Goal: Task Accomplishment & Management: Manage account settings

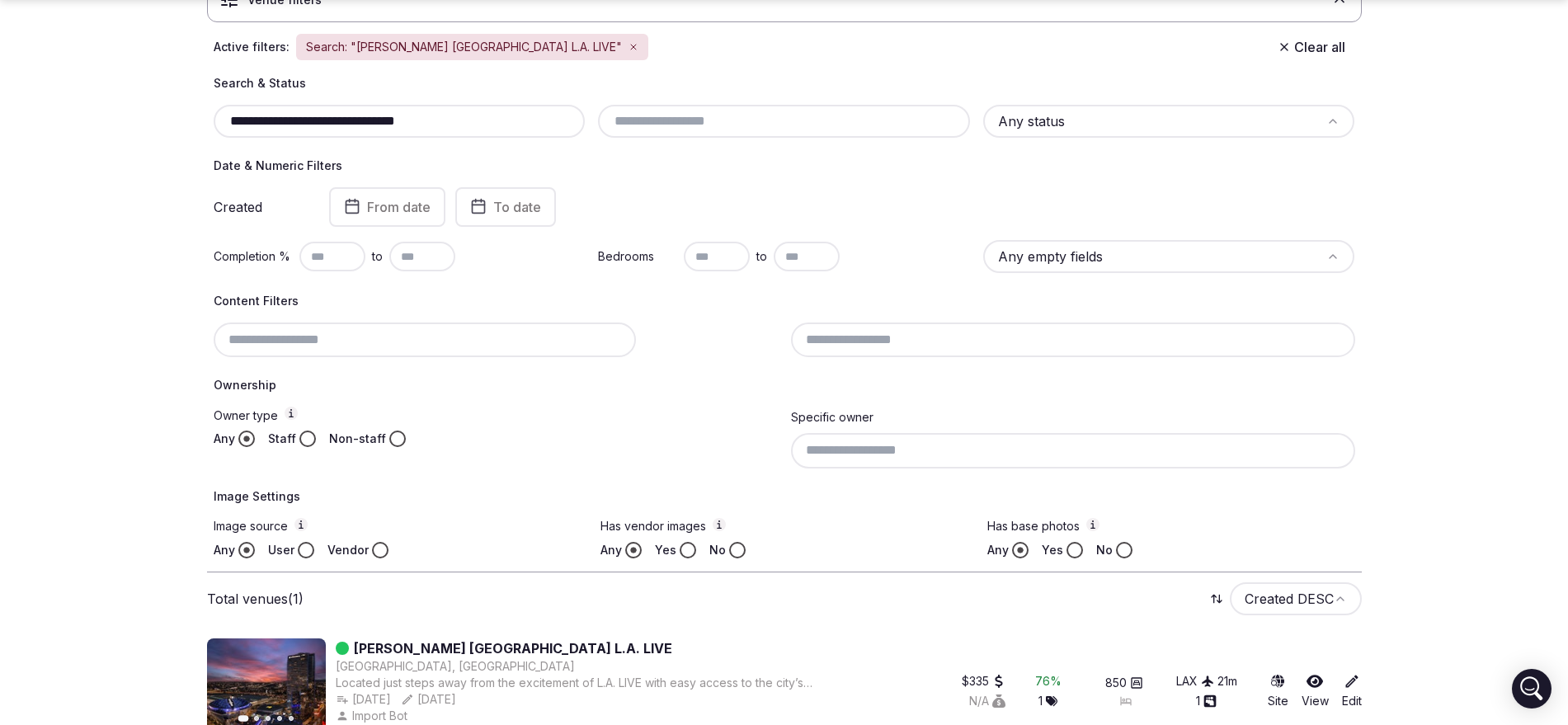
scroll to position [199, 0]
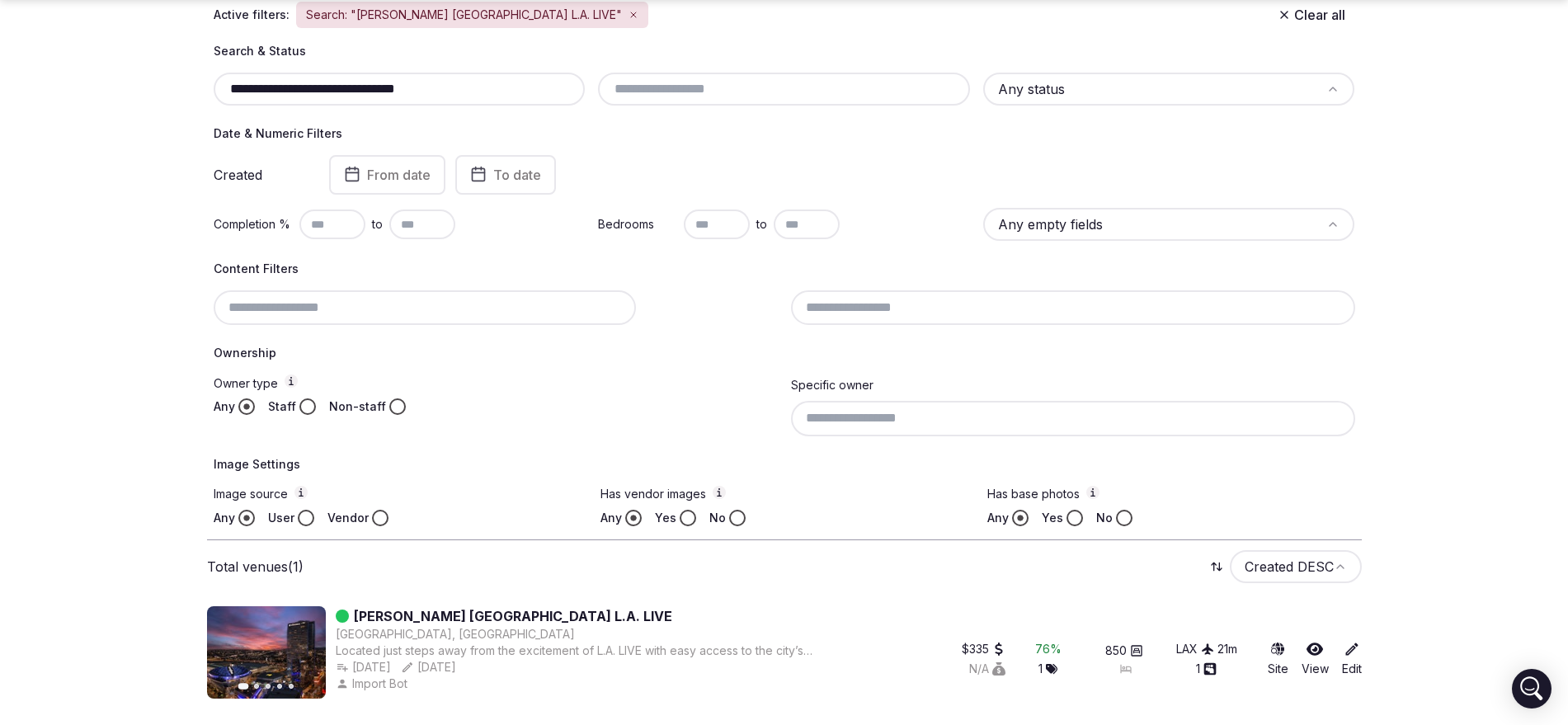
type input "**********"
click at [311, 403] on button "Staff" at bounding box center [307, 407] width 16 height 16
click at [390, 403] on button "Non-staff" at bounding box center [397, 407] width 16 height 16
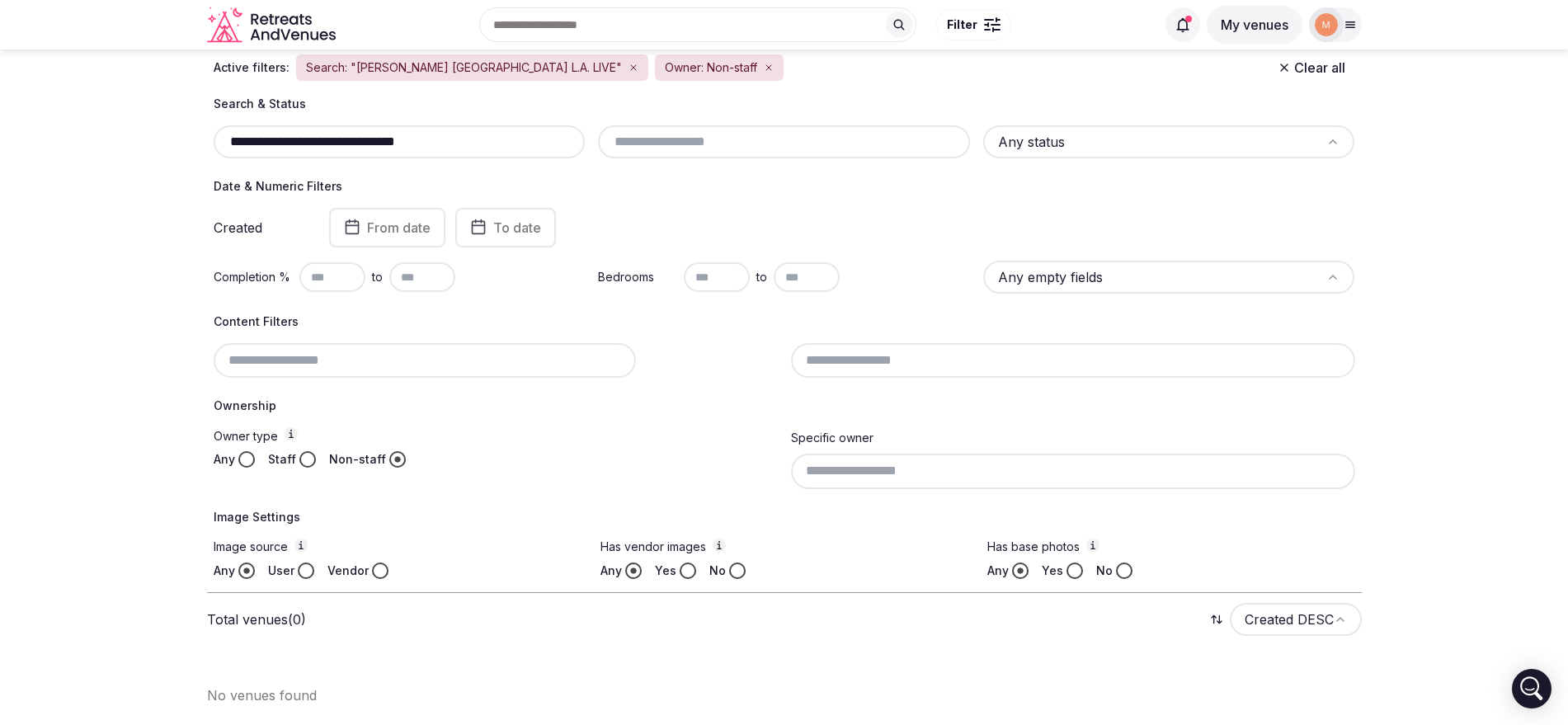
click at [303, 458] on button "Staff" at bounding box center [307, 459] width 16 height 16
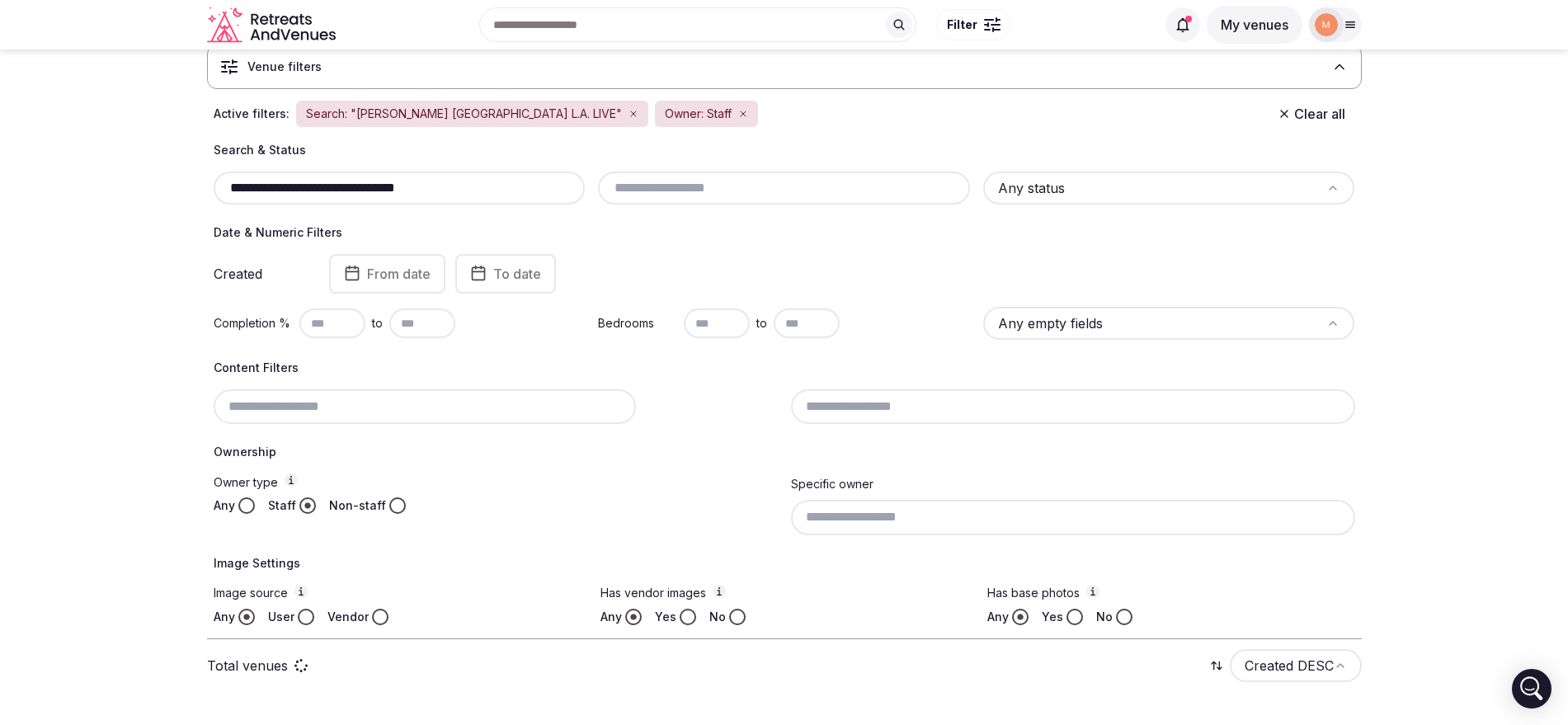
scroll to position [101, 0]
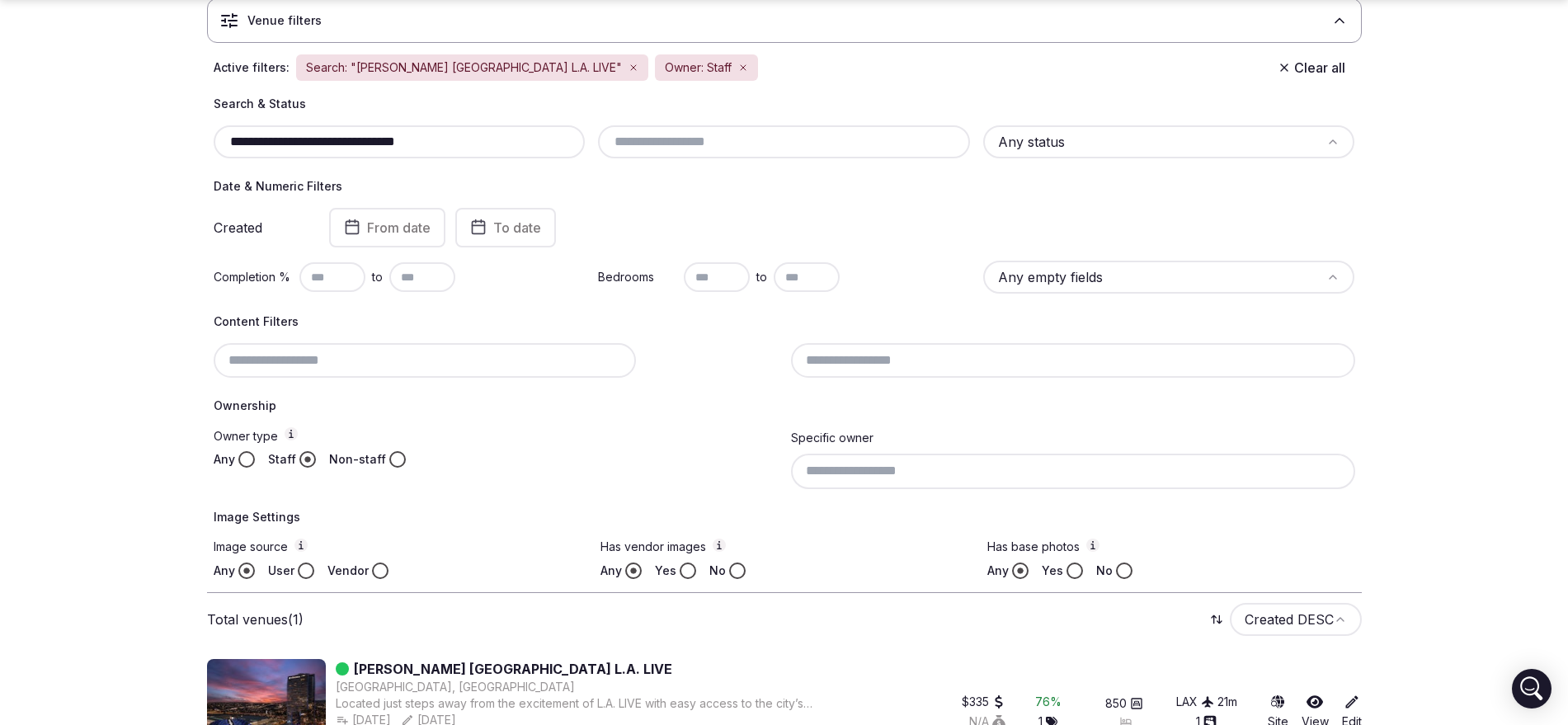
scroll to position [199, 0]
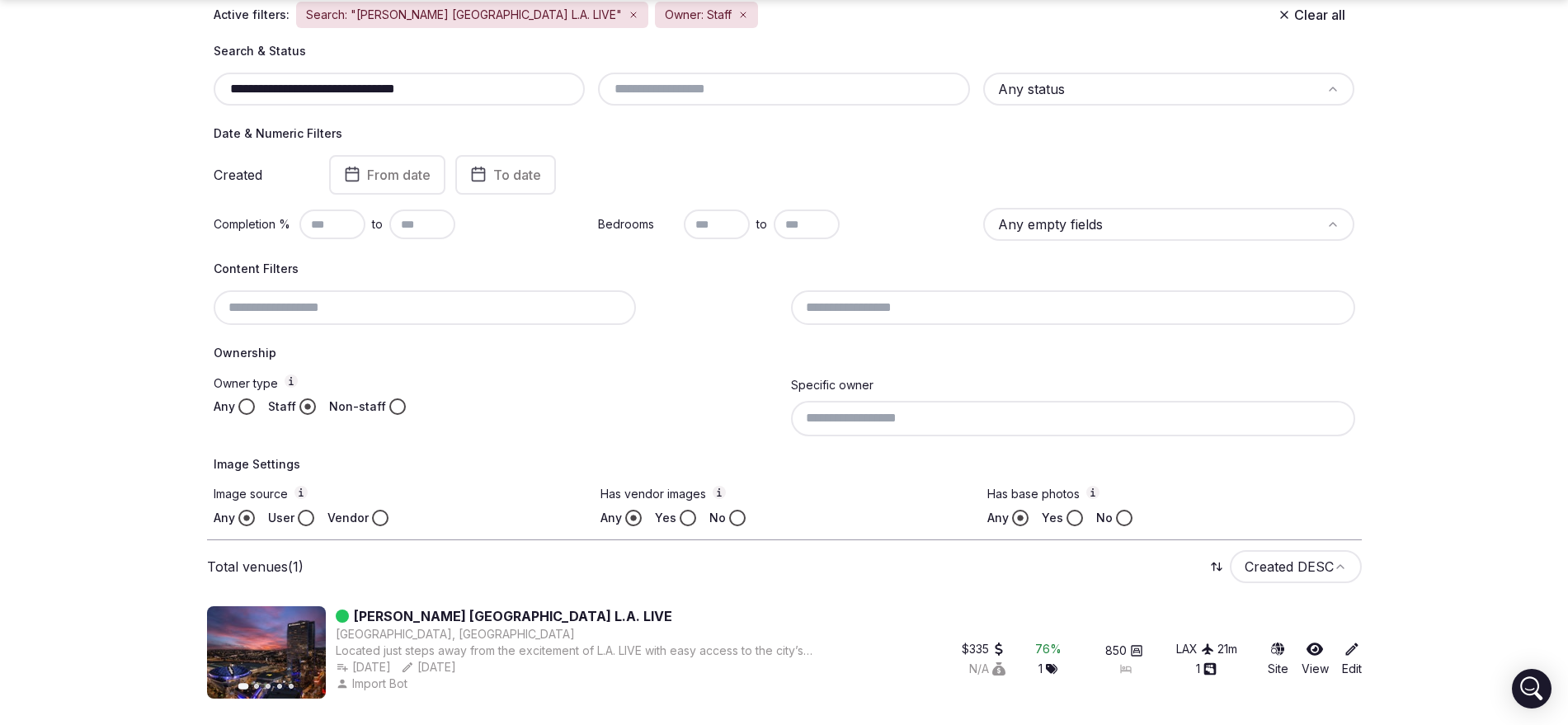
click at [1353, 663] on link "Edit" at bounding box center [1352, 660] width 20 height 36
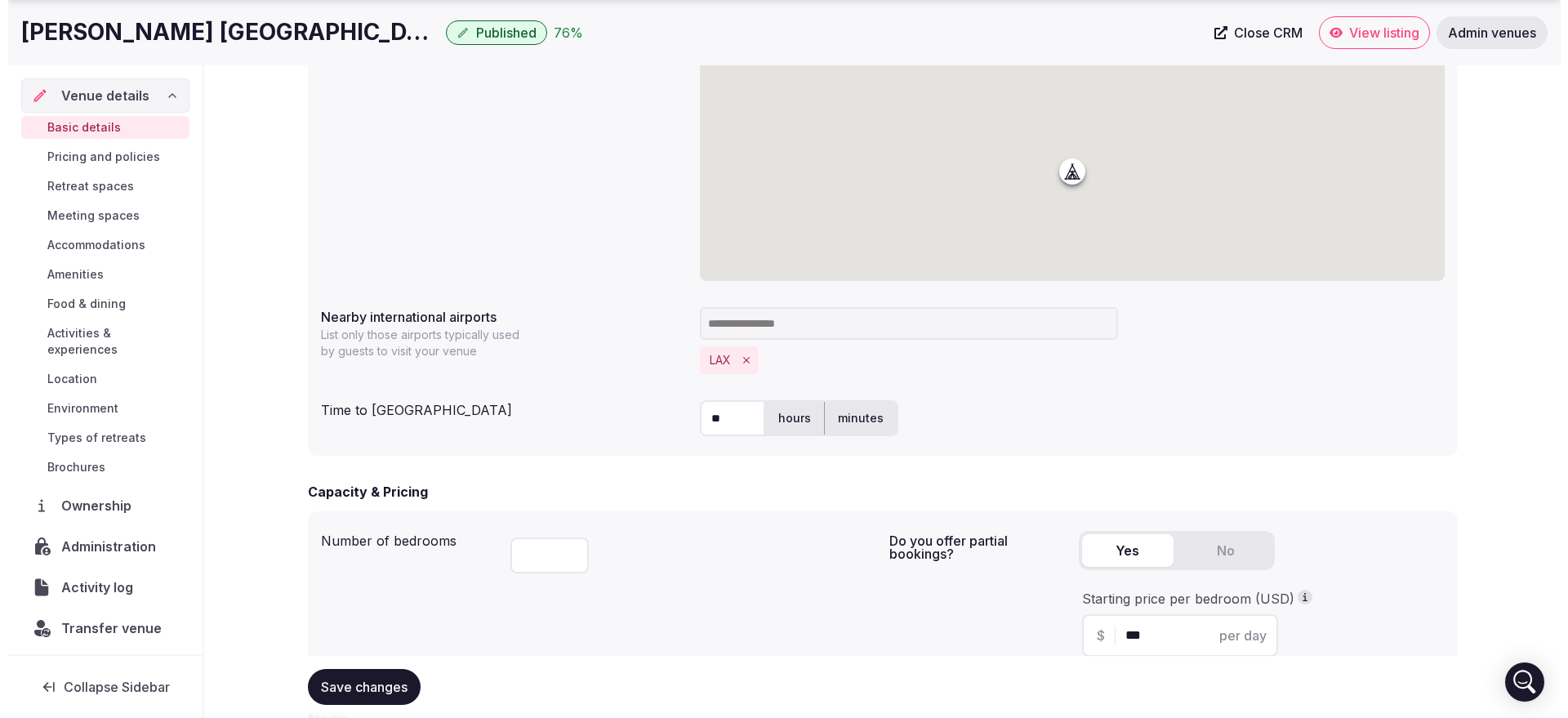
scroll to position [977, 0]
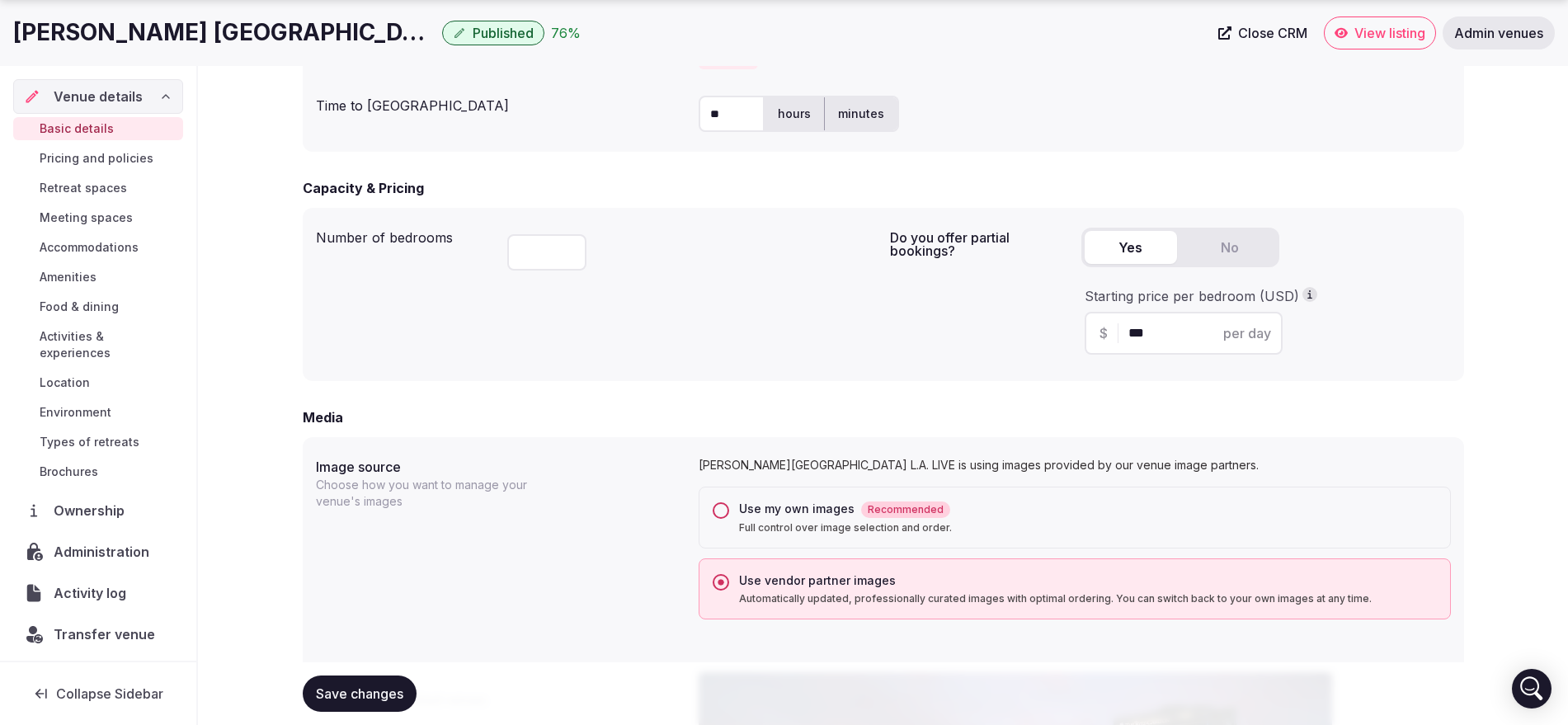
click at [137, 624] on span "Transfer venue" at bounding box center [105, 634] width 102 height 20
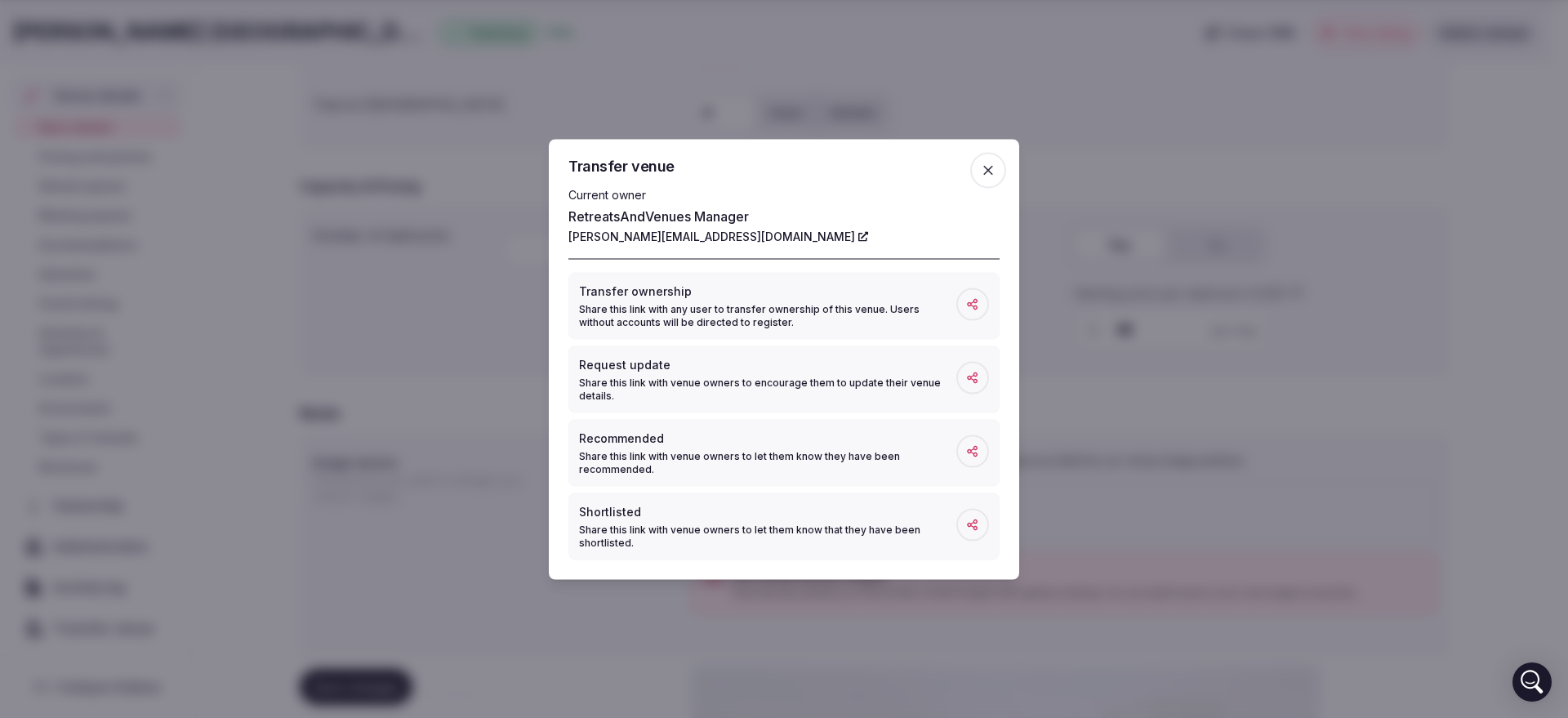
click at [963, 305] on span at bounding box center [973, 304] width 32 height 32
click at [976, 311] on span at bounding box center [973, 304] width 32 height 32
